Goal: Information Seeking & Learning: Learn about a topic

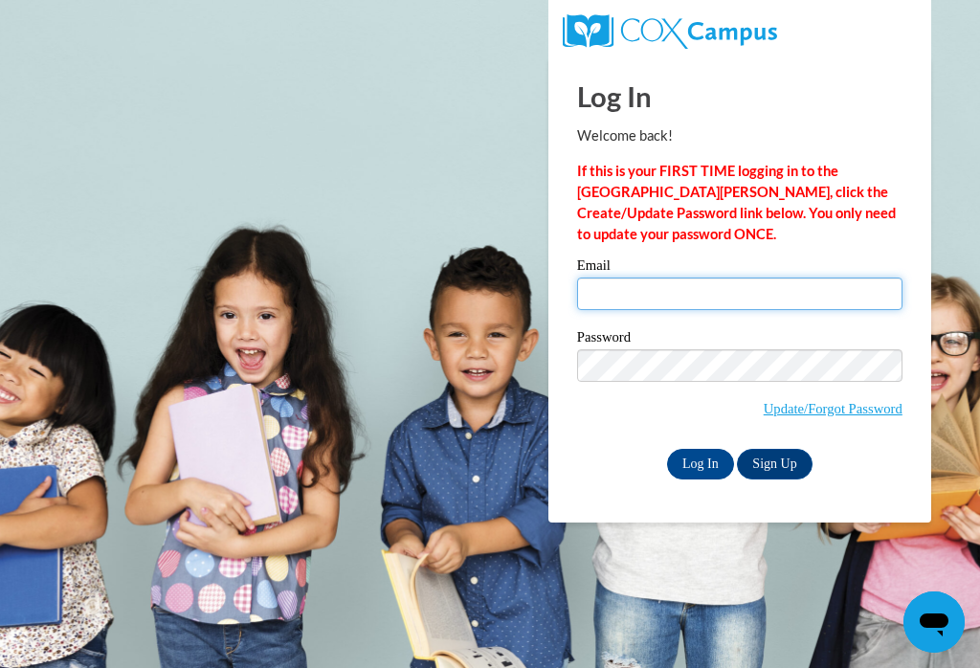
type input "[PERSON_NAME][EMAIL_ADDRESS][DOMAIN_NAME]"
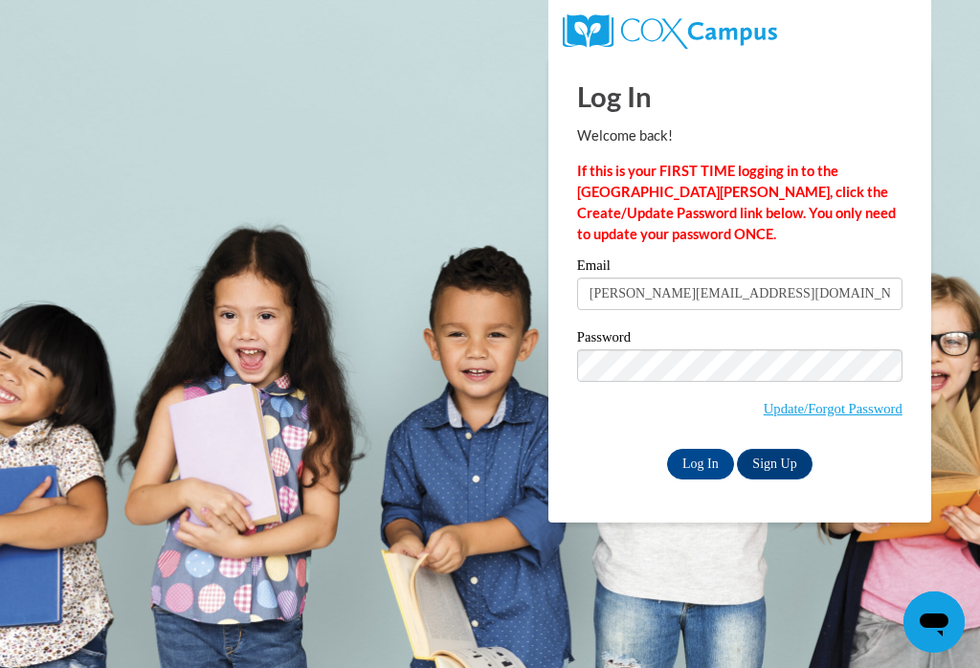
click at [699, 464] on input "Log In" at bounding box center [700, 464] width 67 height 31
click at [708, 465] on input "Log In" at bounding box center [700, 464] width 67 height 31
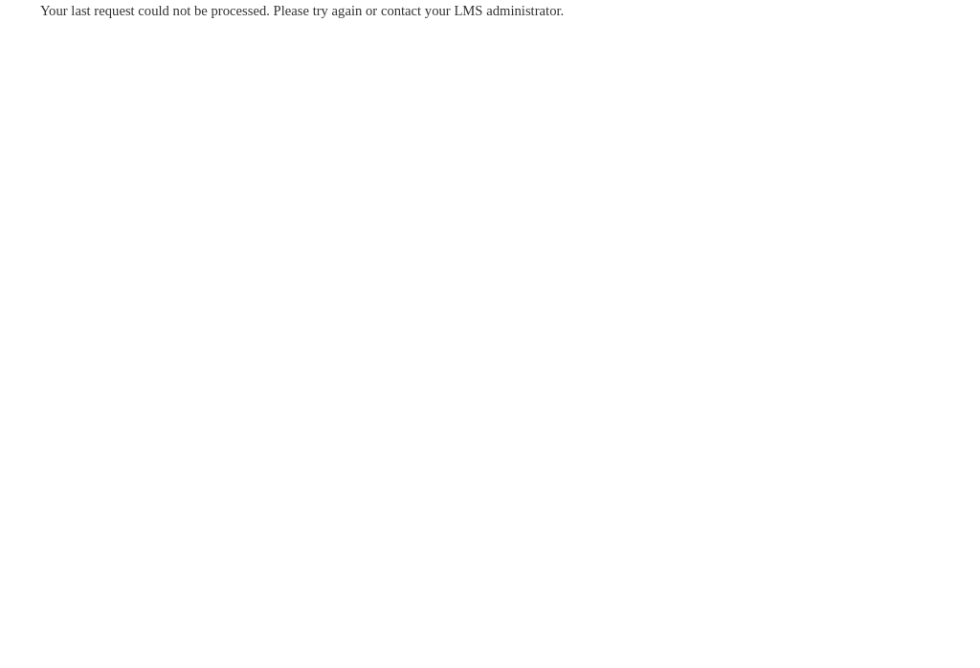
click at [710, 468] on body "Your last request could not be processed. Please try again or contact your LMS …" at bounding box center [490, 334] width 980 height 668
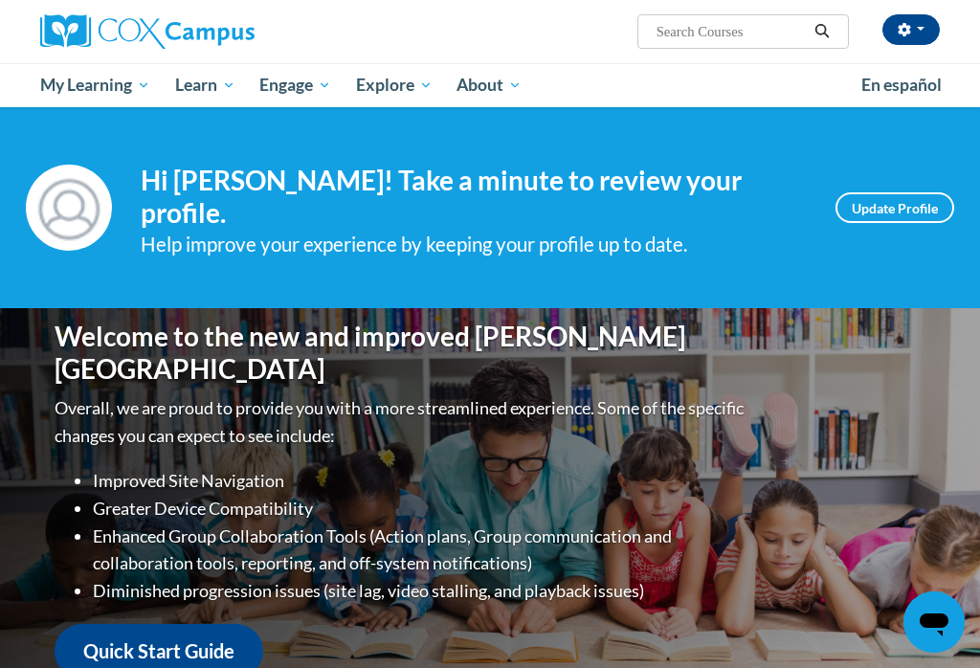
click at [0, 0] on span "My Course Progress" at bounding box center [0, 0] width 0 height 0
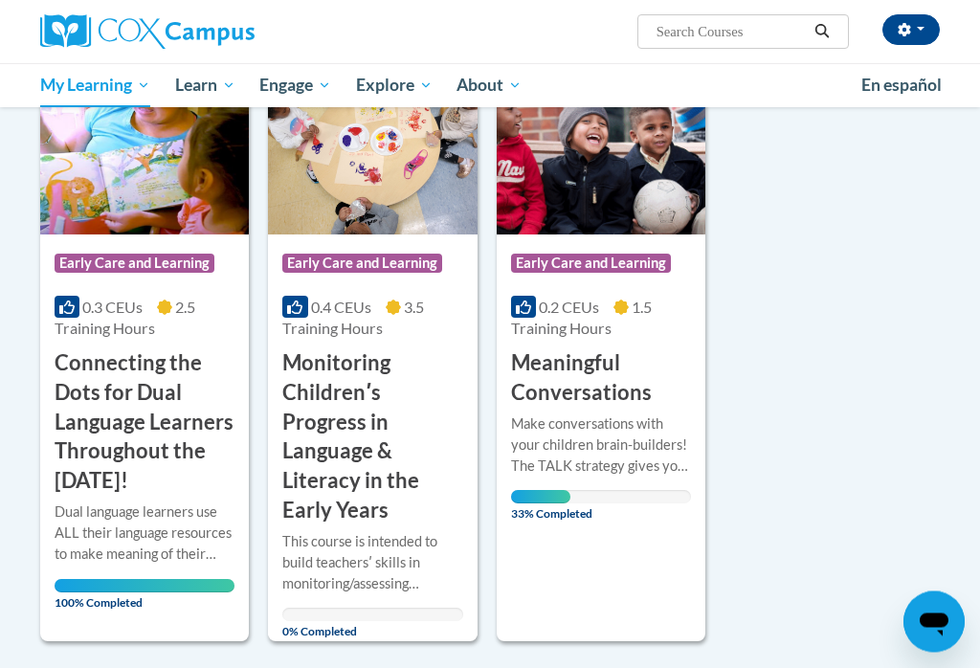
scroll to position [309, 0]
click at [588, 491] on div "33% Completed" at bounding box center [601, 496] width 180 height 13
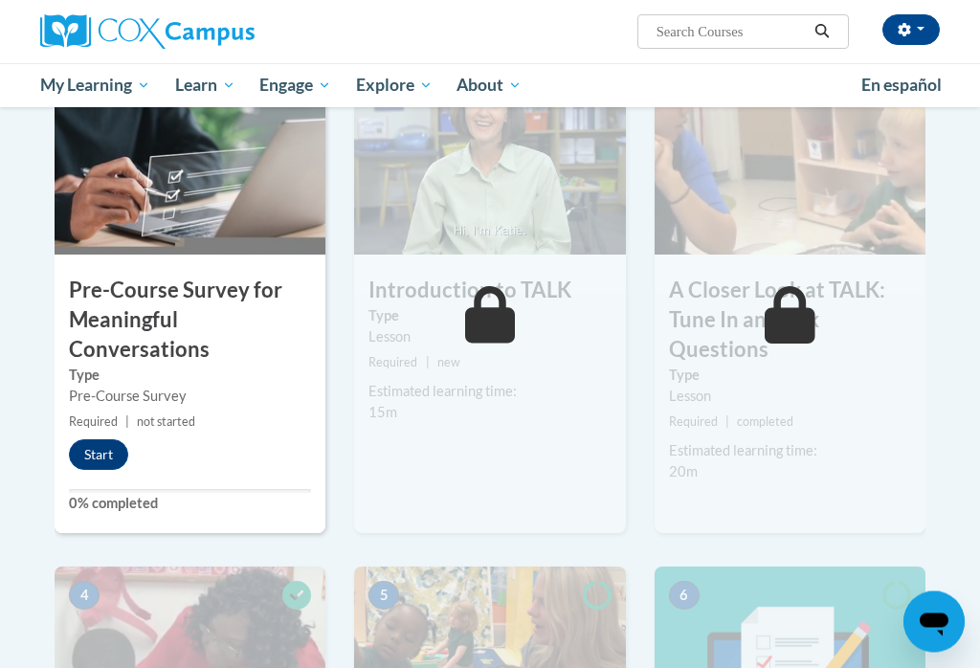
scroll to position [436, 0]
click at [111, 451] on button "Start" at bounding box center [98, 454] width 59 height 31
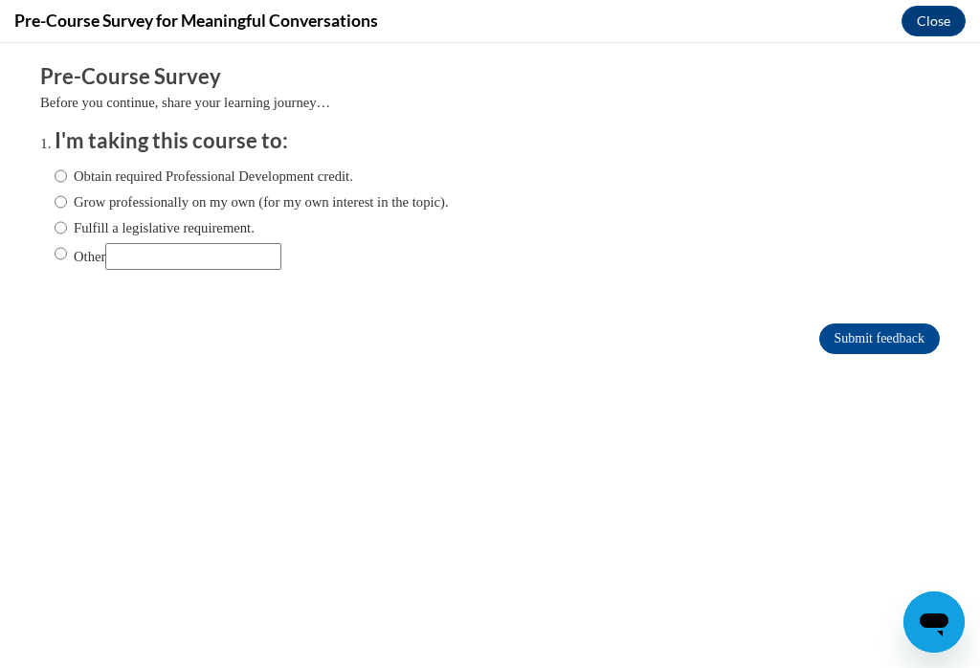
scroll to position [0, 0]
click at [64, 167] on input "Obtain required Professional Development credit." at bounding box center [61, 175] width 12 height 21
radio input "true"
click at [872, 345] on input "Submit feedback" at bounding box center [879, 338] width 121 height 31
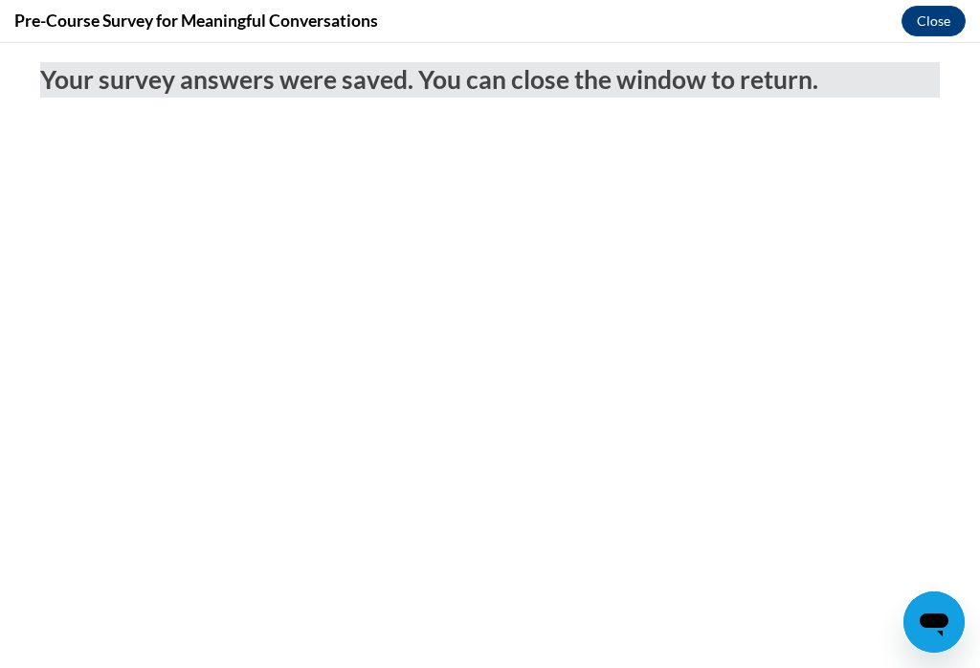
click at [935, 18] on button "Close" at bounding box center [933, 21] width 64 height 31
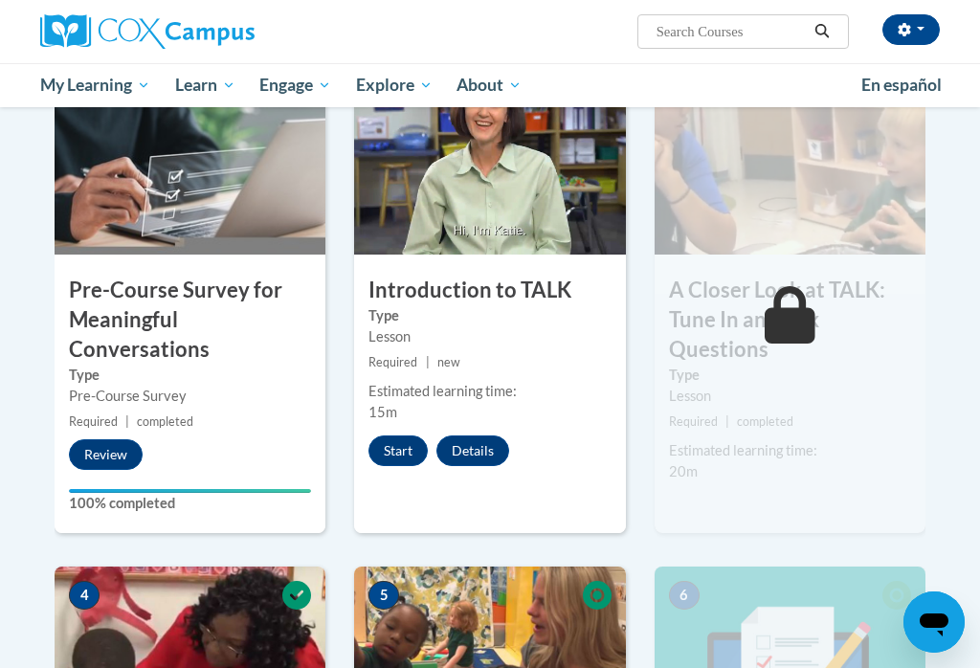
click at [399, 451] on button "Start" at bounding box center [397, 450] width 59 height 31
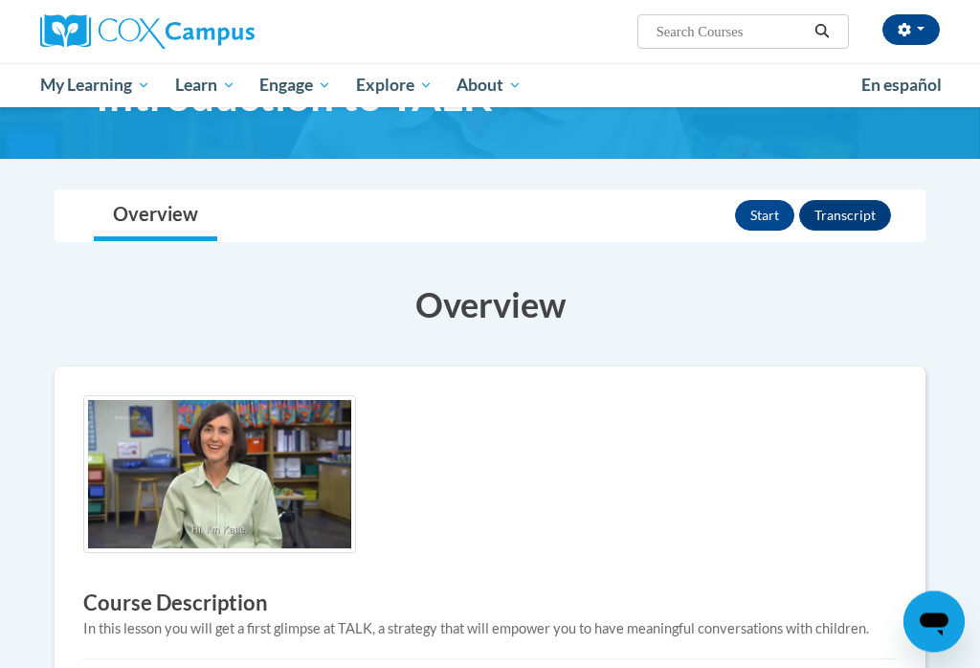
scroll to position [97, 0]
click at [758, 218] on button "Start" at bounding box center [764, 215] width 59 height 31
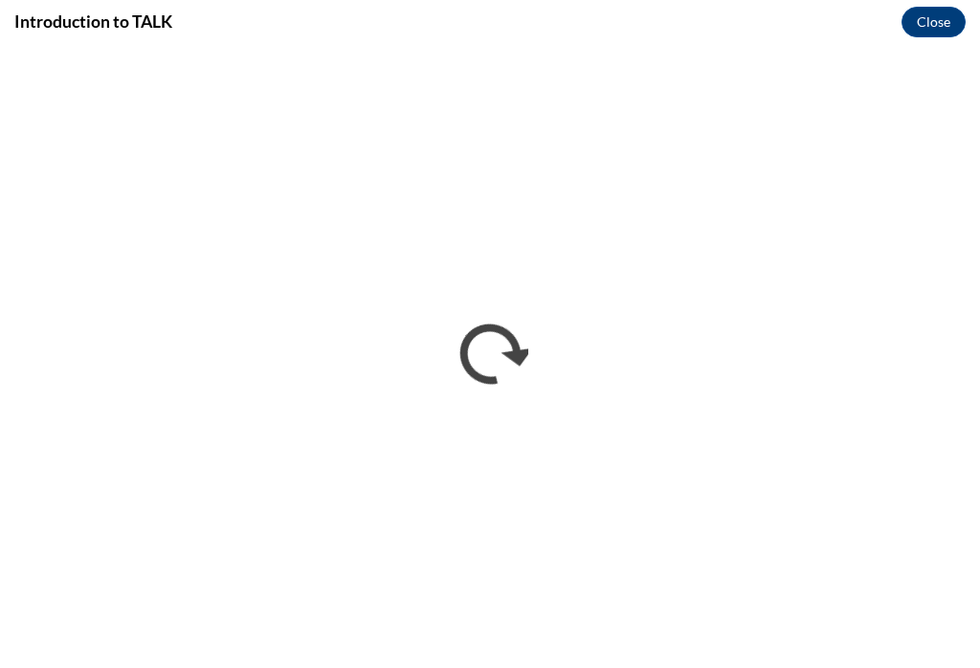
scroll to position [0, 0]
